Goal: Task Accomplishment & Management: Complete application form

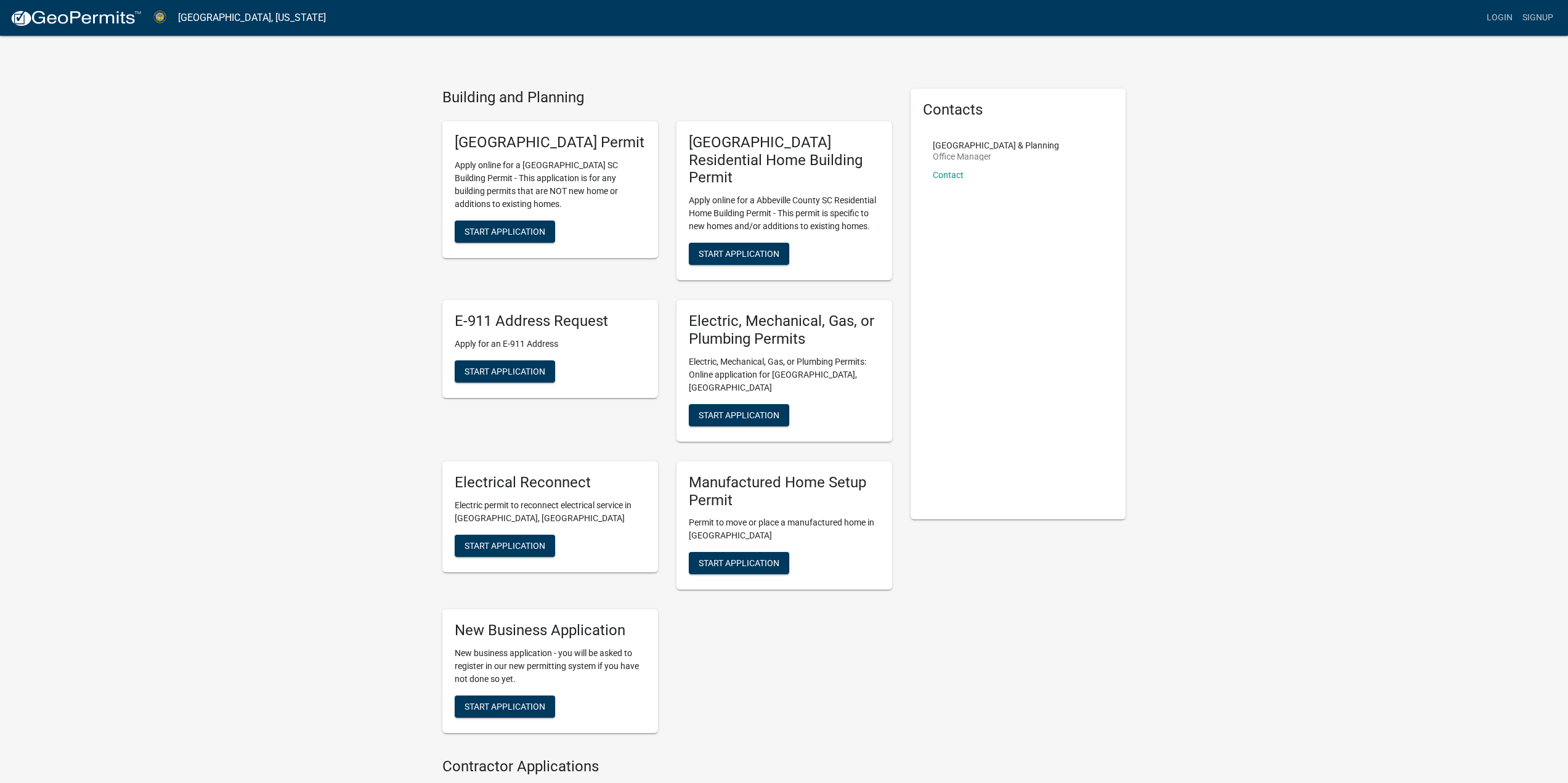
drag, startPoint x: 1548, startPoint y: 3, endPoint x: 1310, endPoint y: 95, distance: 255.2
click at [1310, 95] on div "Building and Planning [GEOGRAPHIC_DATA] Permit Apply online for a [GEOGRAPHIC_D…" at bounding box center [784, 667] width 1568 height 1335
click at [1494, 17] on link "Login" at bounding box center [1499, 18] width 35 height 24
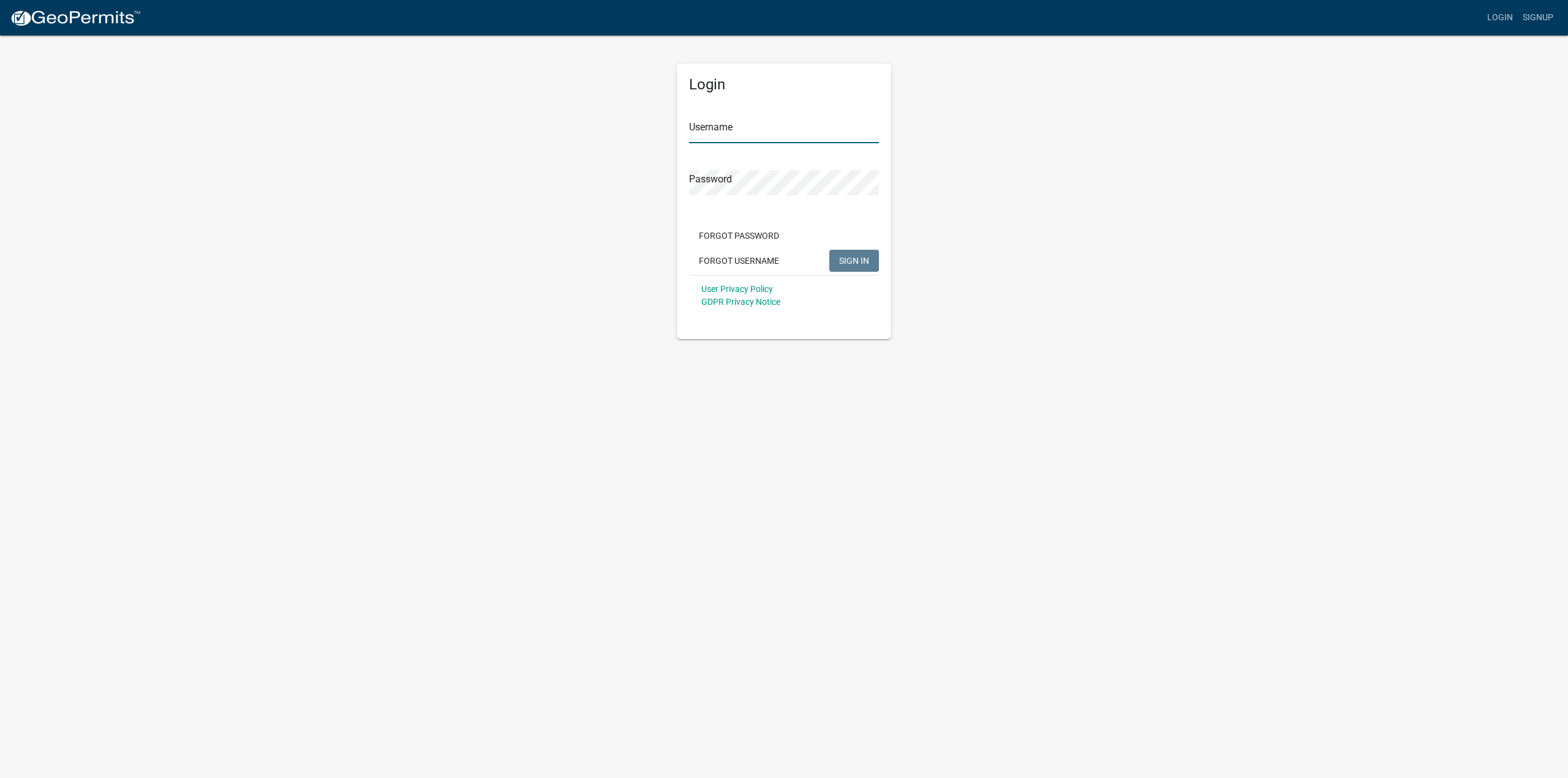
click at [806, 125] on input "Username" at bounding box center [784, 131] width 190 height 25
type input "jsbuild"
click at [859, 251] on button "SIGN IN" at bounding box center [855, 261] width 50 height 22
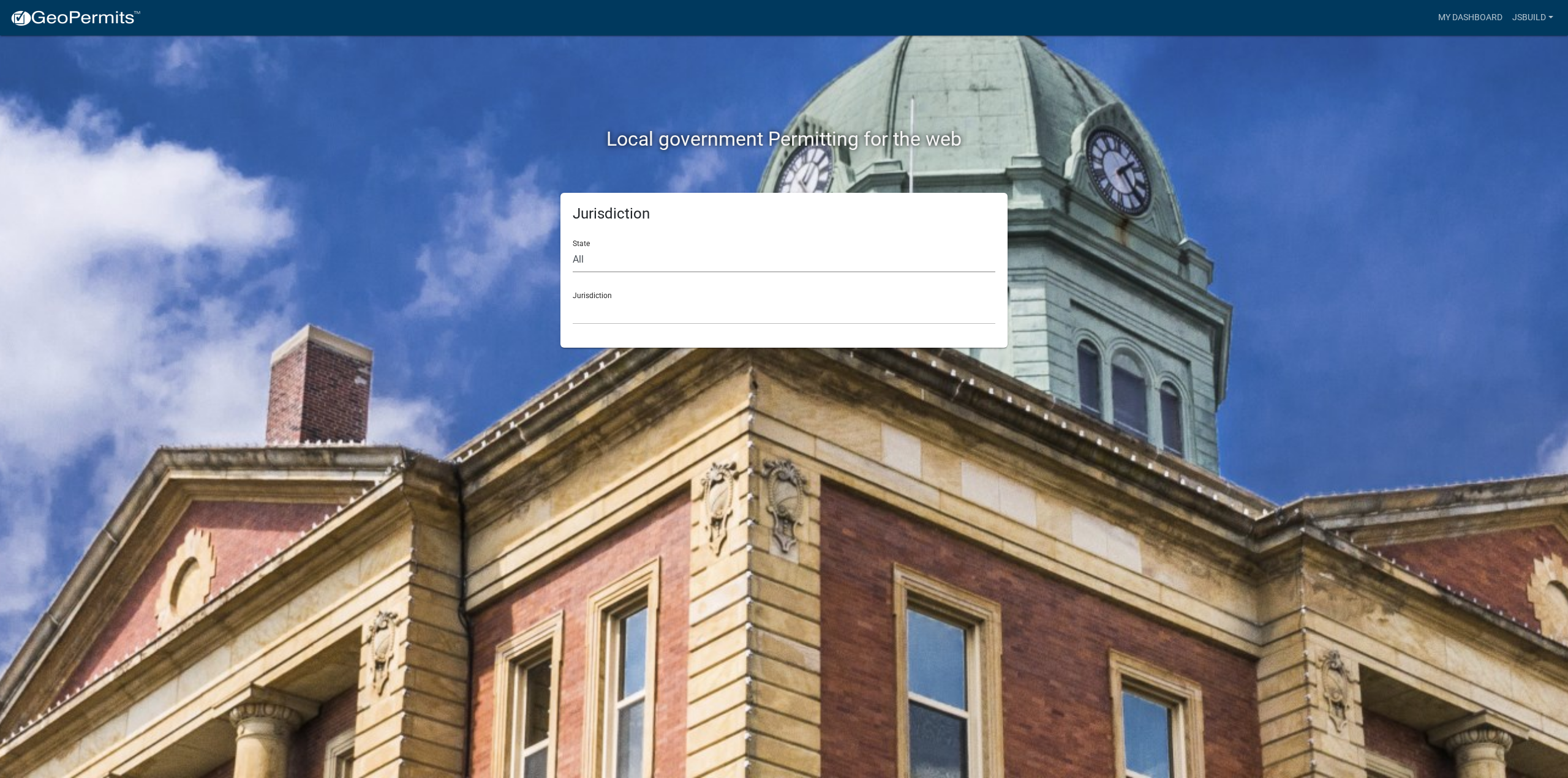
click at [769, 259] on select "All [US_STATE] [US_STATE] [US_STATE] [US_STATE] [US_STATE] [US_STATE] [US_STATE…" at bounding box center [784, 260] width 423 height 25
select select "[US_STATE]"
click at [573, 248] on select "All [US_STATE] [US_STATE] [US_STATE] [US_STATE] [US_STATE] [US_STATE] [US_STATE…" at bounding box center [784, 260] width 423 height 25
click at [655, 313] on select "[GEOGRAPHIC_DATA], [US_STATE] [GEOGRAPHIC_DATA], [US_STATE]" at bounding box center [784, 312] width 423 height 25
